Goal: Information Seeking & Learning: Learn about a topic

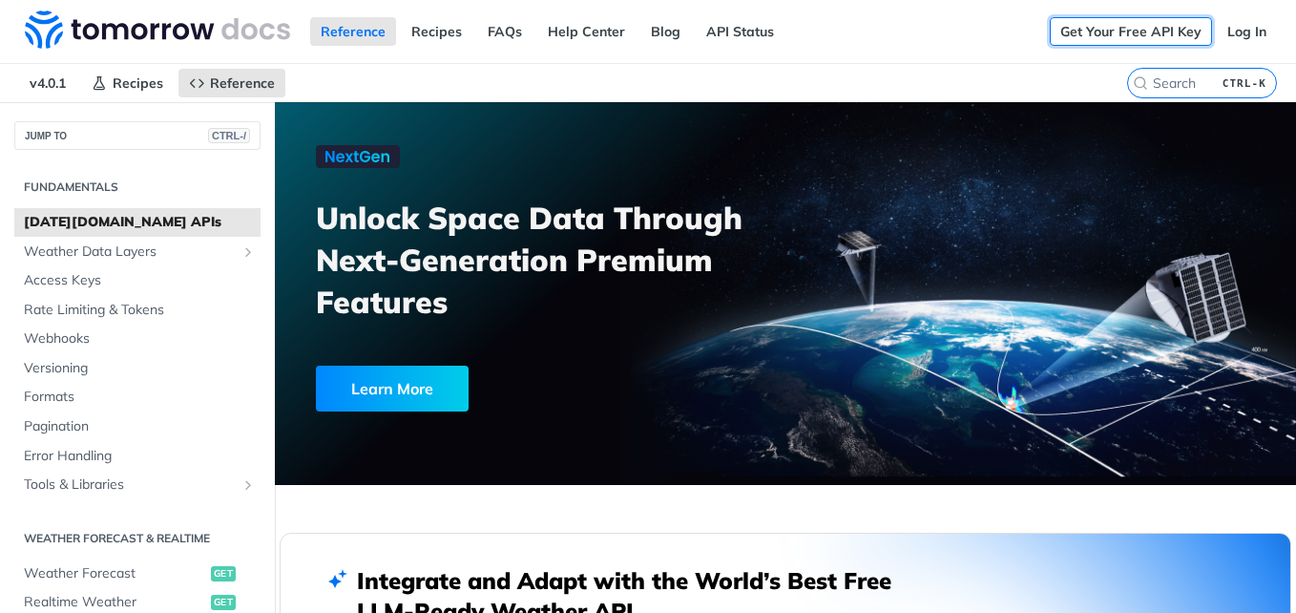
click at [1078, 30] on link "Get Your Free API Key" at bounding box center [1131, 31] width 162 height 29
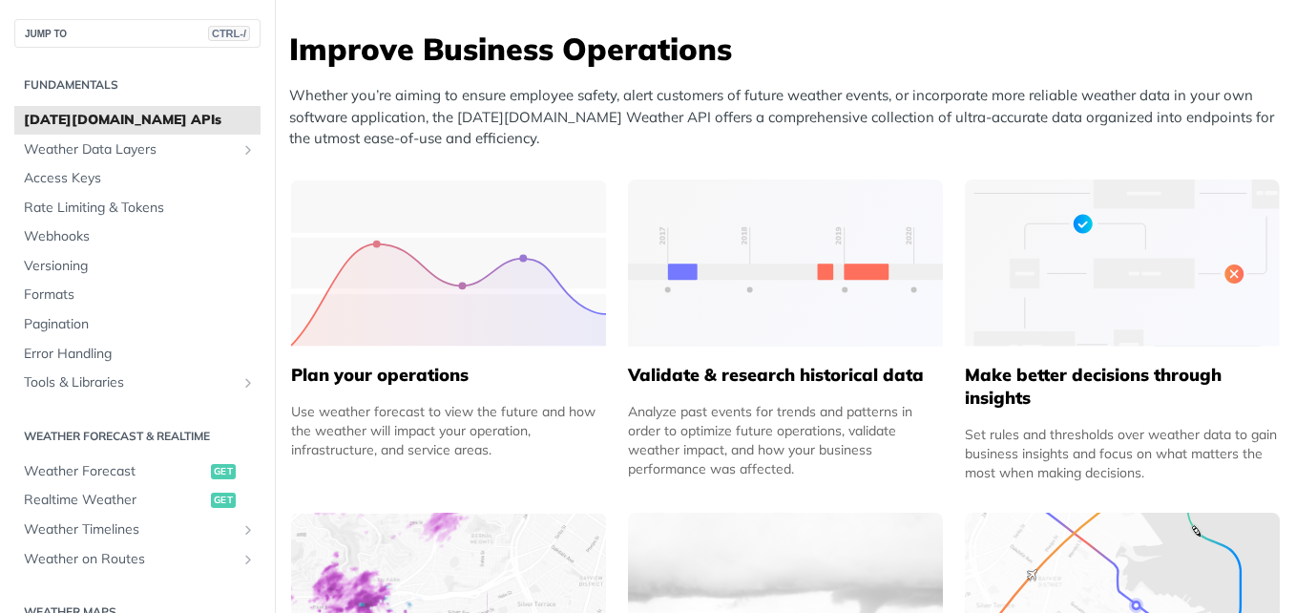
scroll to position [725, 0]
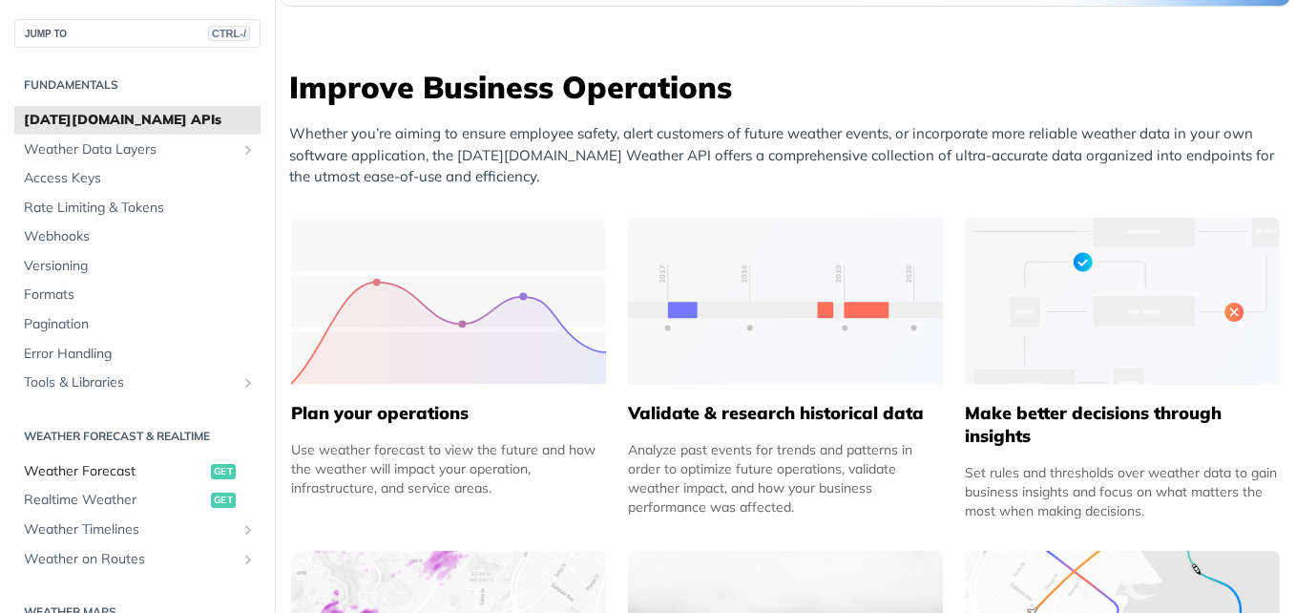
click at [113, 470] on span "Weather Forecast" at bounding box center [115, 471] width 182 height 19
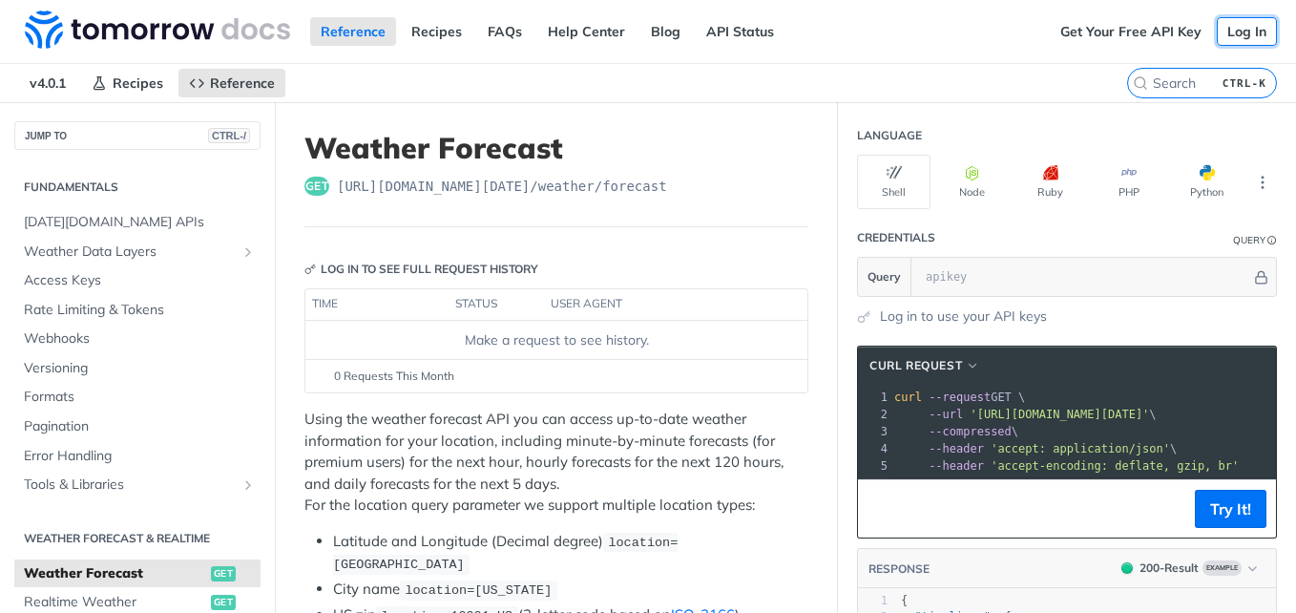
click at [1233, 23] on link "Log In" at bounding box center [1247, 31] width 60 height 29
